Goal: Check status: Check status

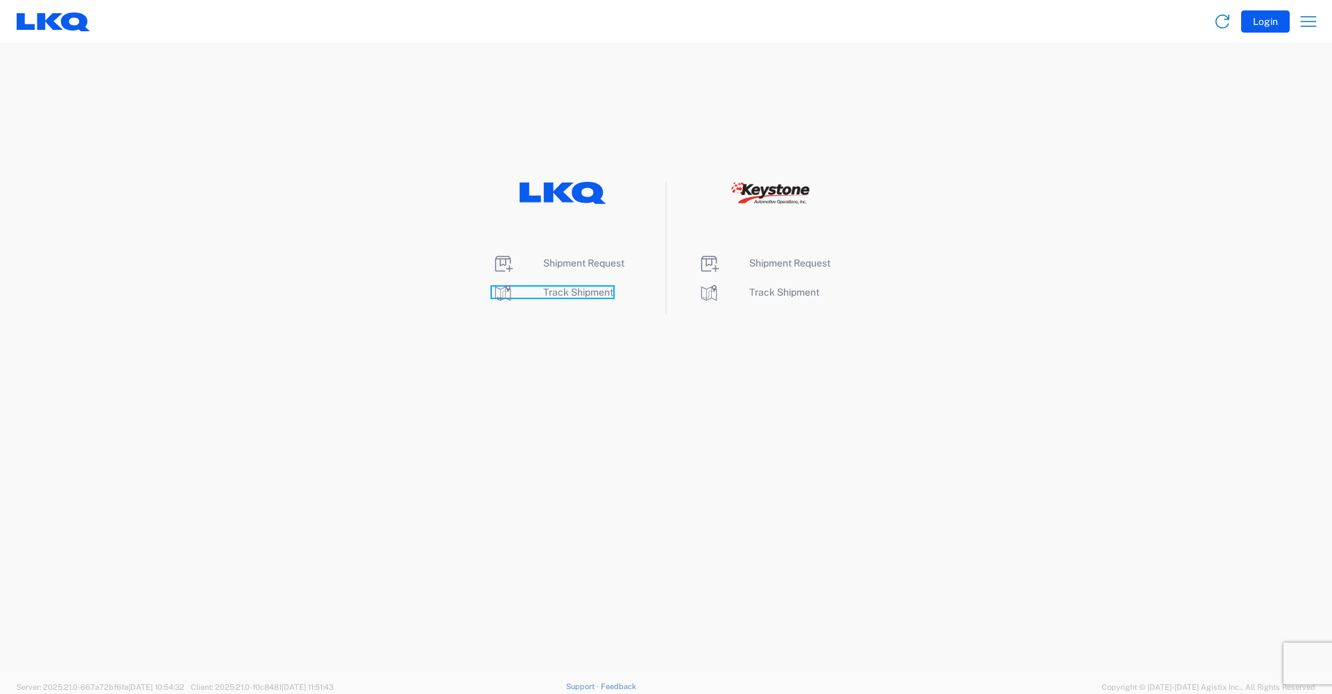
click at [588, 292] on span "Track Shipment" at bounding box center [578, 291] width 70 height 11
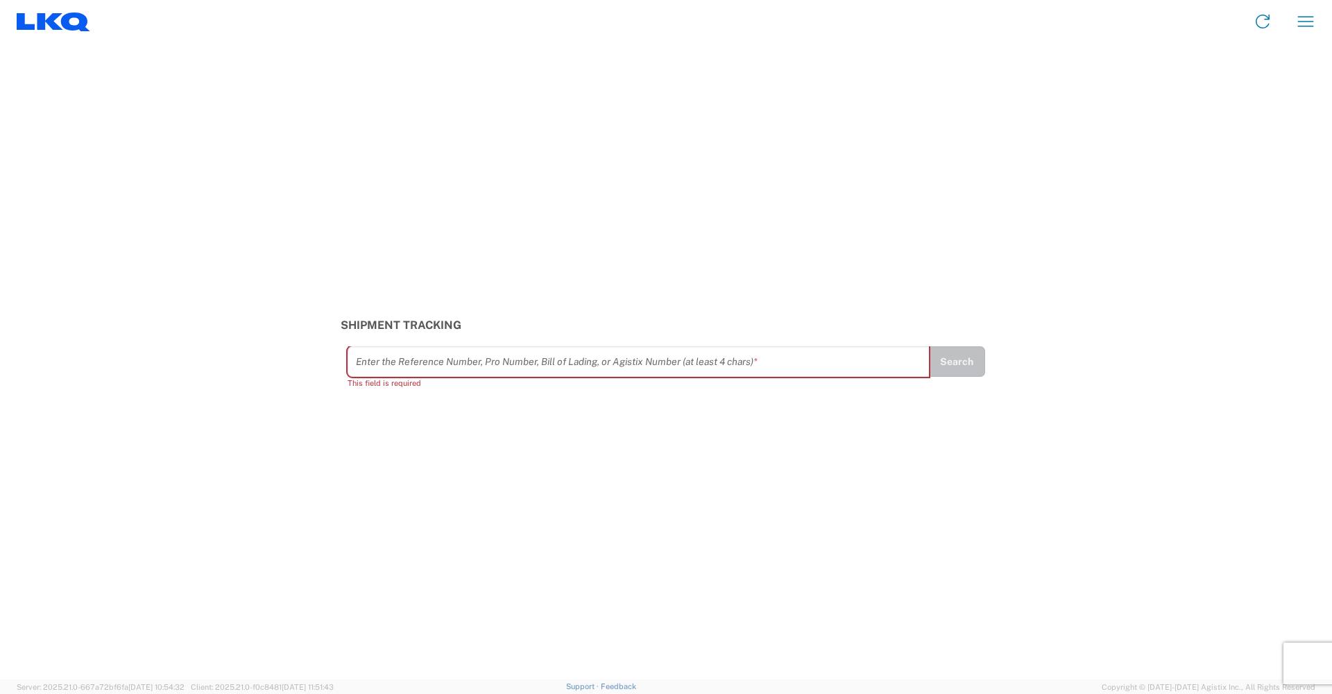
click at [431, 357] on input "text" at bounding box center [638, 362] width 565 height 24
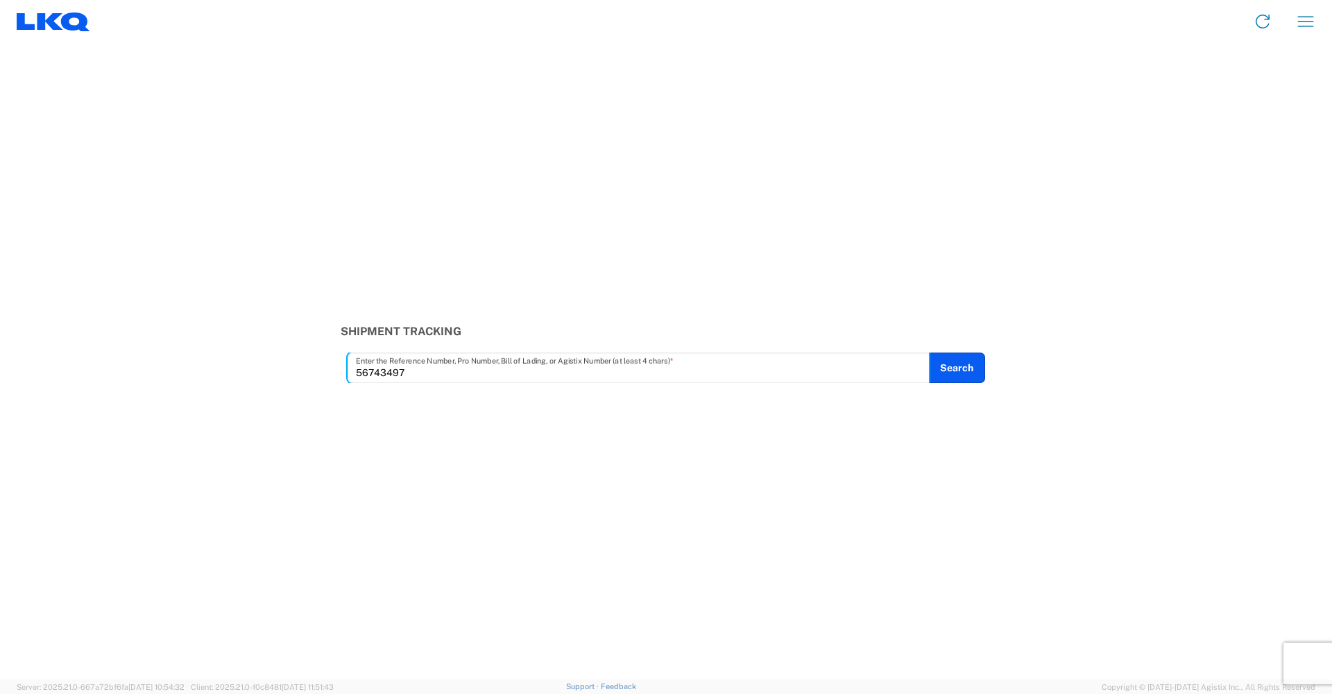
type input "56743497"
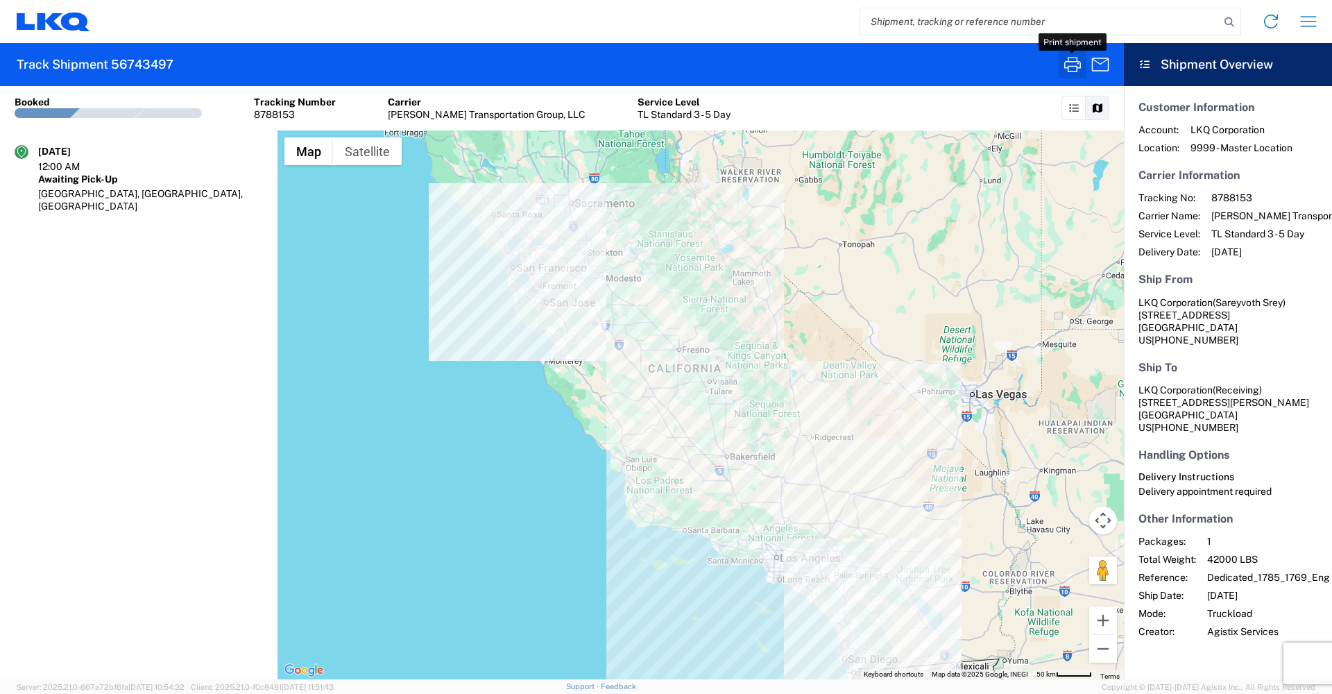
click at [1068, 62] on icon "button" at bounding box center [1072, 64] width 17 height 15
